Goal: Information Seeking & Learning: Check status

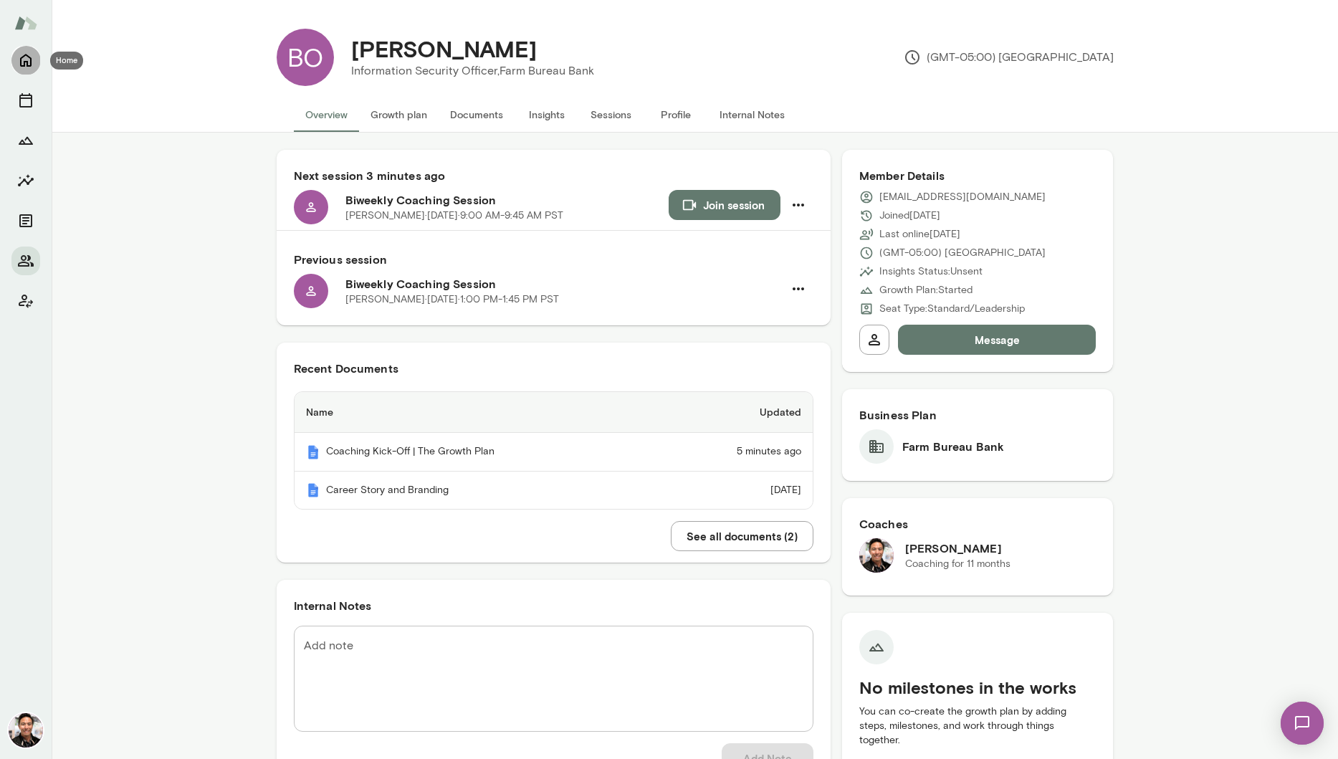
click at [27, 64] on icon "Home" at bounding box center [25, 60] width 11 height 13
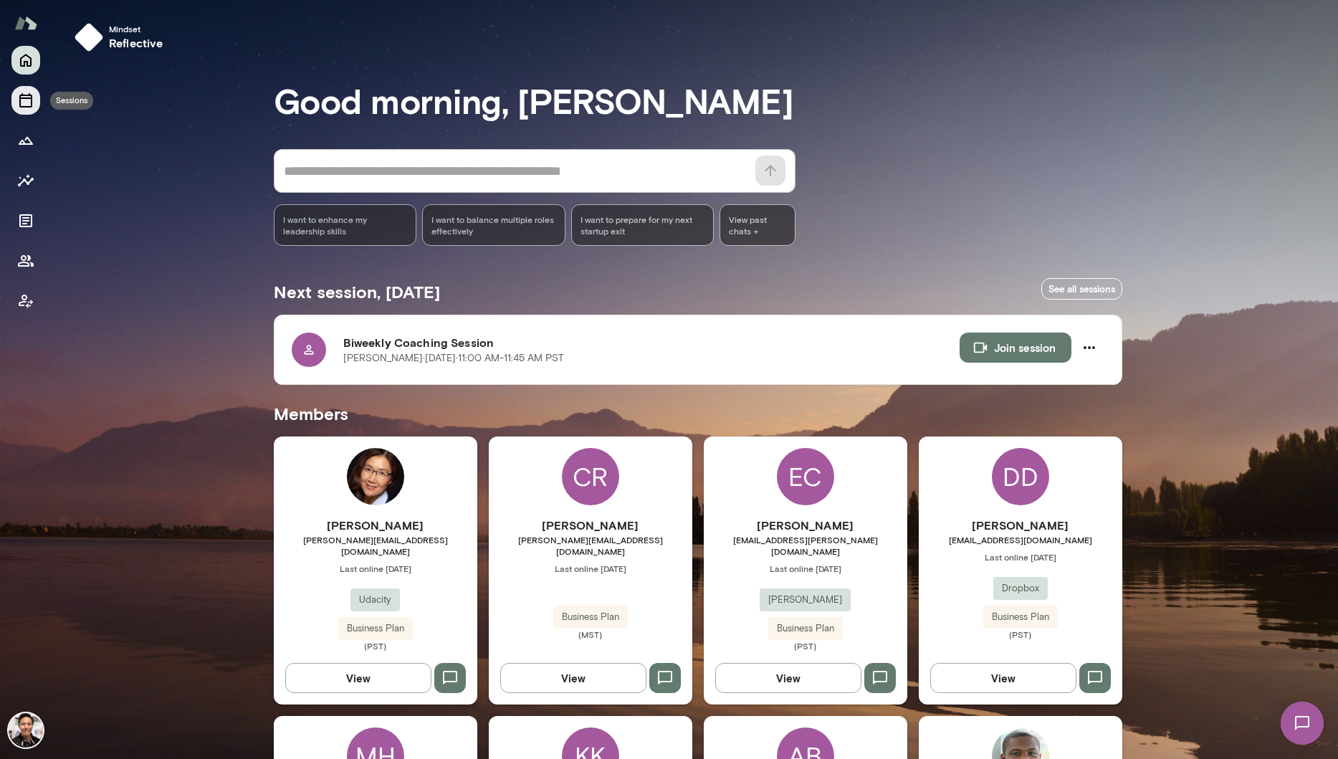
scroll to position [414, 0]
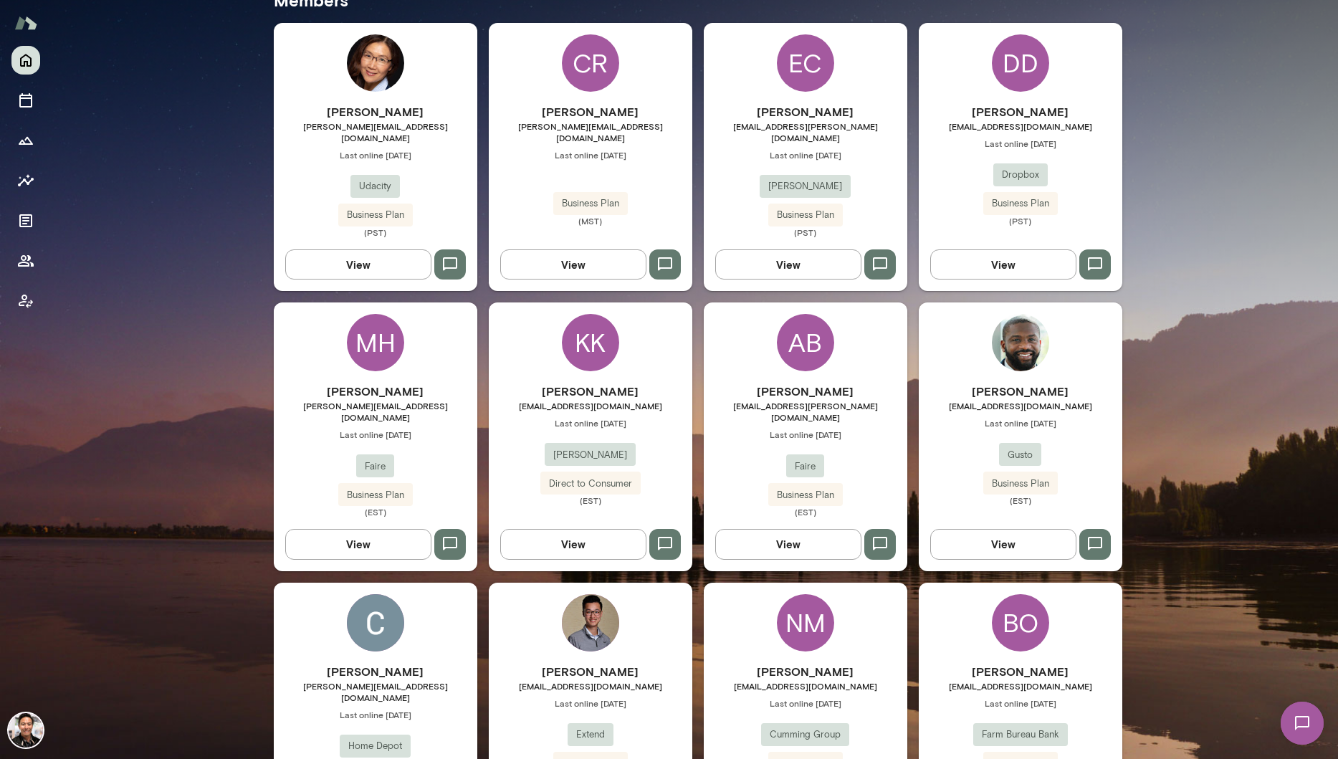
click at [608, 353] on div "KK" at bounding box center [590, 342] width 57 height 57
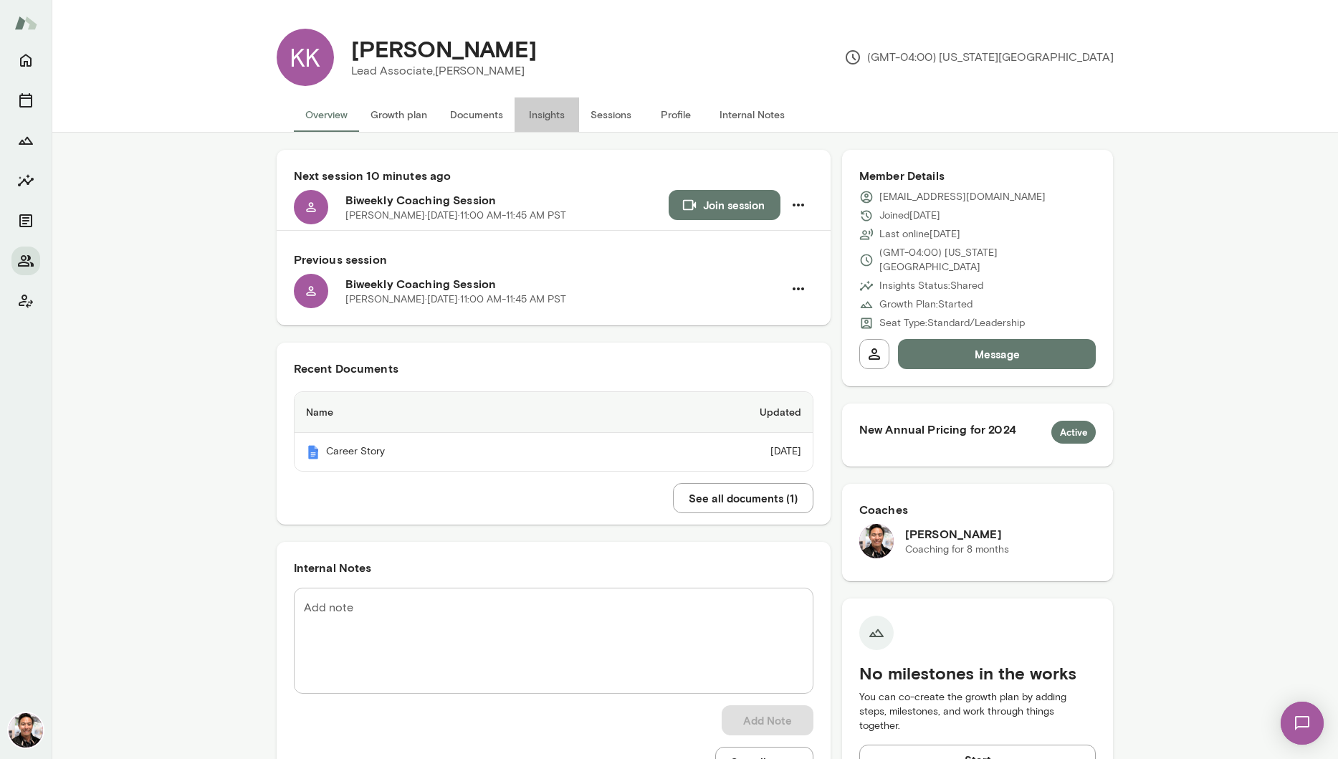
click at [548, 119] on button "Insights" at bounding box center [547, 114] width 65 height 34
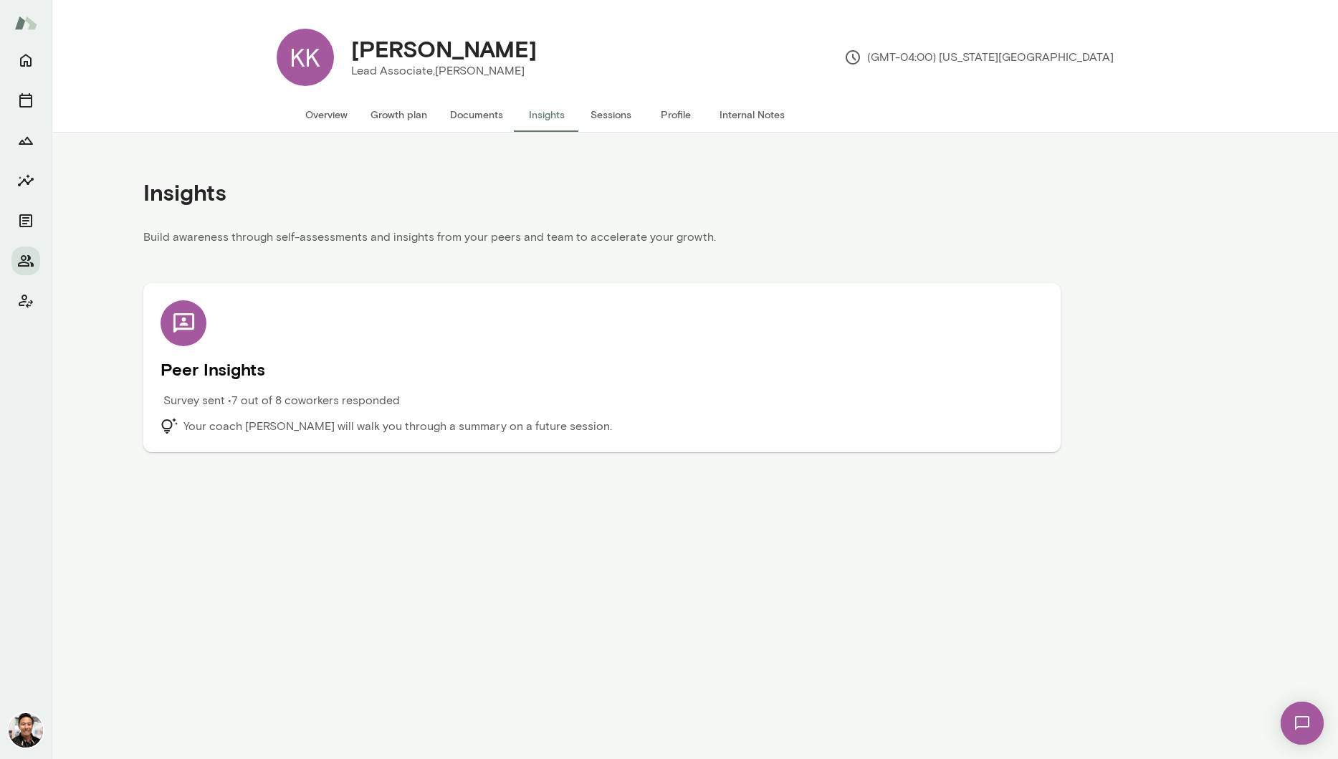
click at [559, 335] on div "Peer Insights Survey sent • 7 out of 8 coworkers responded Your coach [PERSON_N…" at bounding box center [602, 367] width 883 height 135
